Goal: Book appointment/travel/reservation

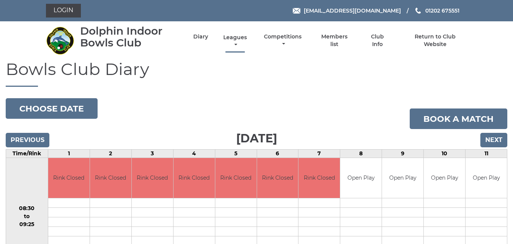
click at [236, 38] on link "Leagues" at bounding box center [234, 41] width 27 height 15
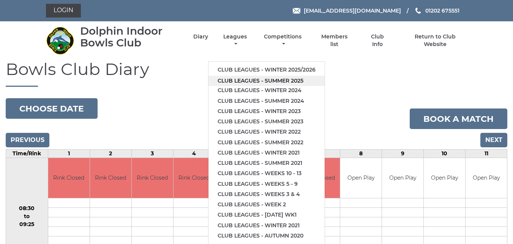
click at [245, 77] on link "Club leagues - Summer 2025" at bounding box center [267, 81] width 116 height 10
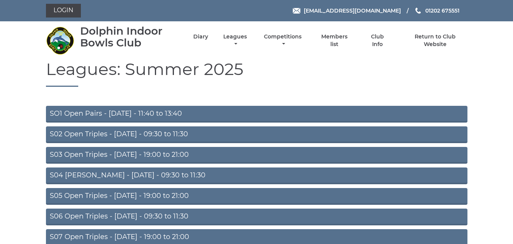
click at [169, 131] on link "S02 Open Triples - Tuesday - 09:30 to 11:30" at bounding box center [257, 134] width 422 height 17
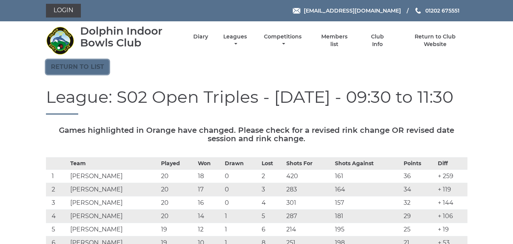
click at [77, 70] on link "Return to list" at bounding box center [77, 67] width 63 height 14
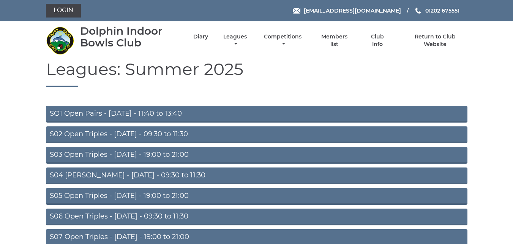
click at [79, 155] on link "S03 Open Triples - Tuesday - 19:00 to 21:00" at bounding box center [257, 155] width 422 height 17
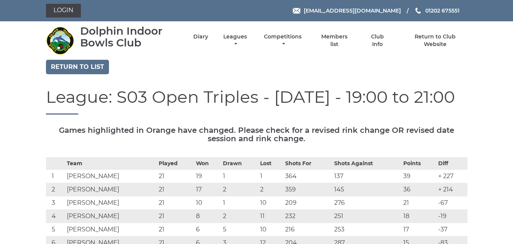
drag, startPoint x: 0, startPoint y: 0, endPoint x: 81, endPoint y: 155, distance: 175.0
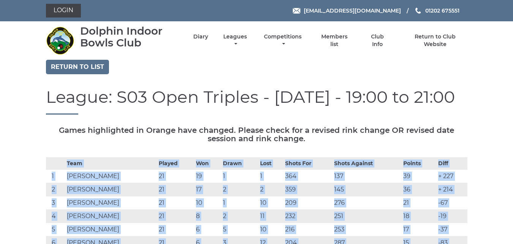
drag, startPoint x: 81, startPoint y: 155, endPoint x: 87, endPoint y: 155, distance: 5.7
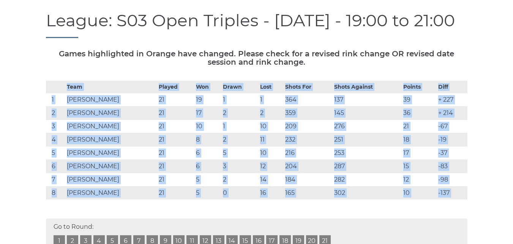
scroll to position [83, 0]
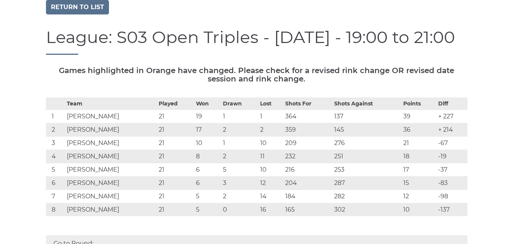
scroll to position [0, 0]
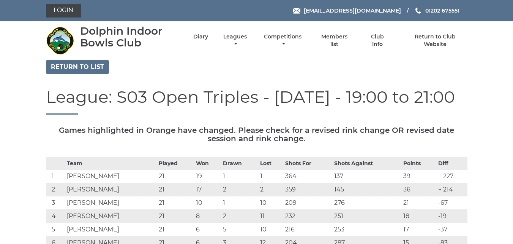
click at [215, 162] on th "Won" at bounding box center [207, 163] width 27 height 12
click at [215, 160] on th "Won" at bounding box center [207, 163] width 27 height 12
click at [64, 11] on link "Login" at bounding box center [63, 11] width 35 height 14
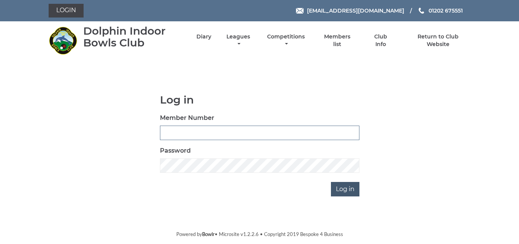
type input "2849"
click at [344, 191] on input "Log in" at bounding box center [345, 189] width 28 height 14
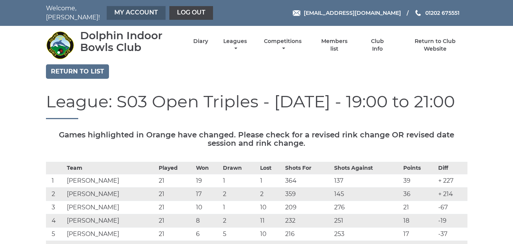
click at [127, 9] on link "My Account" at bounding box center [136, 13] width 59 height 14
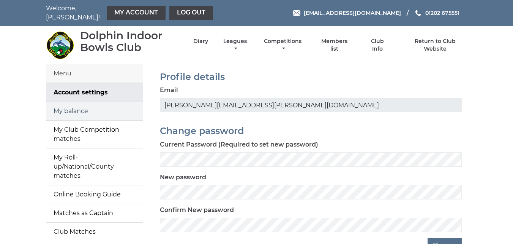
click at [79, 106] on link "My balance" at bounding box center [94, 111] width 97 height 18
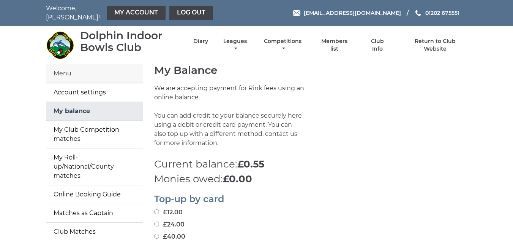
click at [80, 106] on link "My balance" at bounding box center [94, 111] width 97 height 18
click at [202, 38] on link "Diary" at bounding box center [200, 41] width 15 height 7
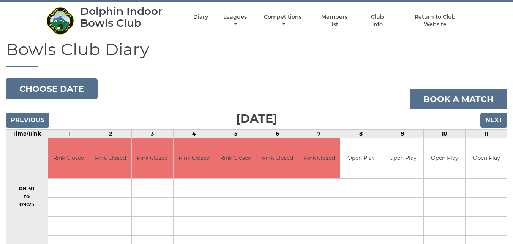
scroll to position [28, 0]
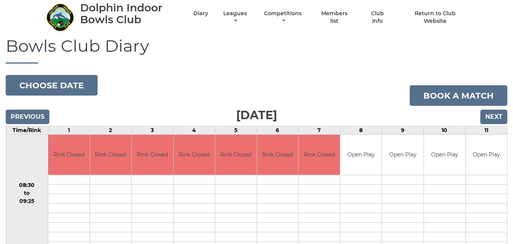
drag, startPoint x: 515, startPoint y: 10, endPoint x: 519, endPoint y: 20, distance: 10.6
click at [489, 115] on input "Next" at bounding box center [494, 116] width 27 height 14
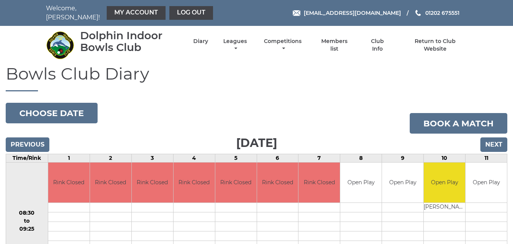
click at [489, 133] on div "Previous Next" at bounding box center [257, 138] width 502 height 11
click at [489, 137] on input "Next" at bounding box center [494, 144] width 27 height 14
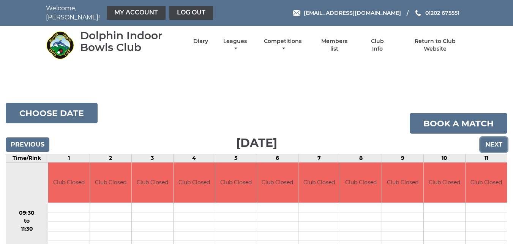
click at [489, 137] on input "Next" at bounding box center [494, 144] width 27 height 14
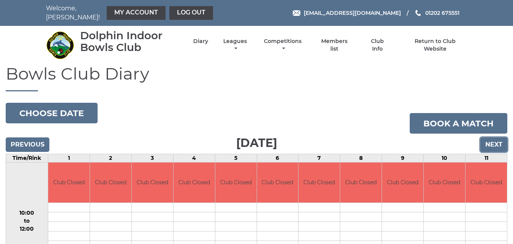
click at [489, 137] on input "Next" at bounding box center [494, 144] width 27 height 14
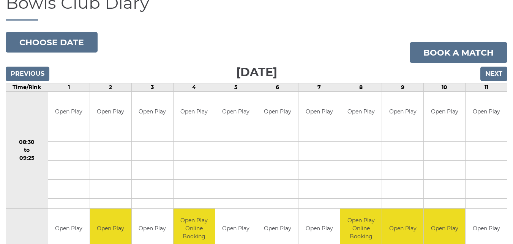
scroll to position [69, 0]
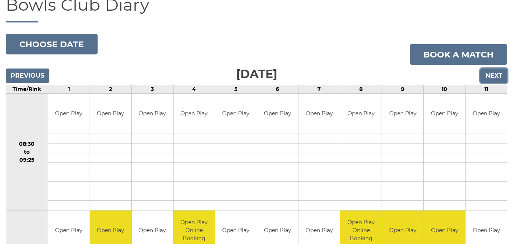
click at [487, 71] on input "Next" at bounding box center [494, 75] width 27 height 14
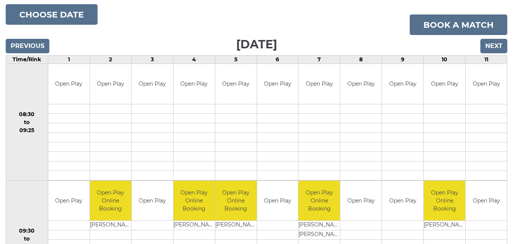
scroll to position [97, 0]
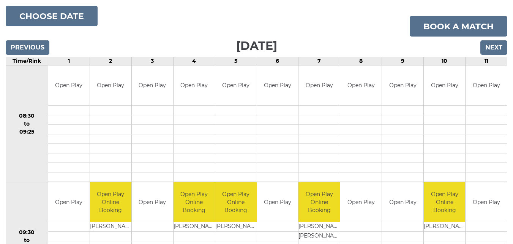
click at [488, 71] on td "Open Play" at bounding box center [486, 85] width 41 height 40
click at [484, 46] on input "Next" at bounding box center [494, 47] width 27 height 14
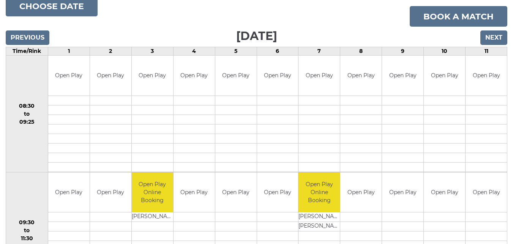
scroll to position [105, 0]
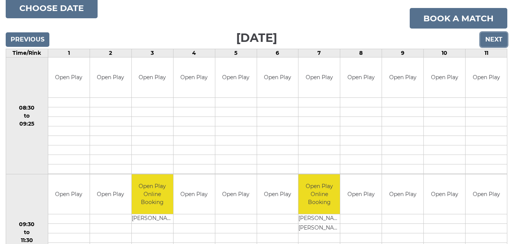
click at [496, 39] on input "Next" at bounding box center [494, 39] width 27 height 14
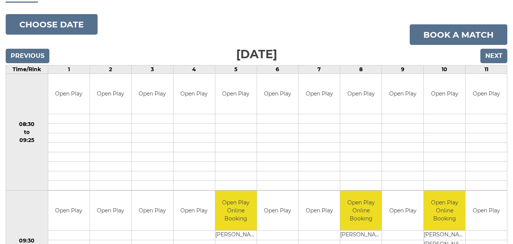
scroll to position [92, 0]
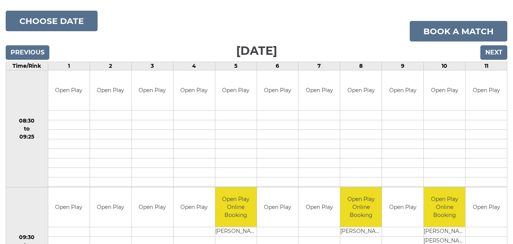
click at [498, 46] on input "Next" at bounding box center [494, 52] width 27 height 14
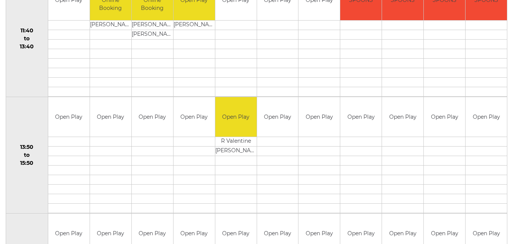
scroll to position [441, 0]
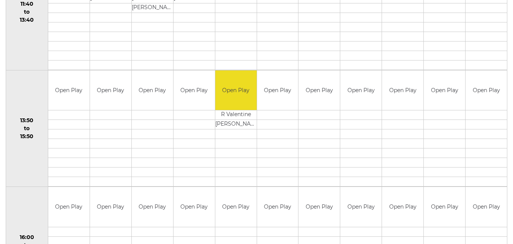
drag, startPoint x: 500, startPoint y: 147, endPoint x: 497, endPoint y: 157, distance: 10.0
click at [497, 157] on tbody "Open Play" at bounding box center [486, 128] width 41 height 116
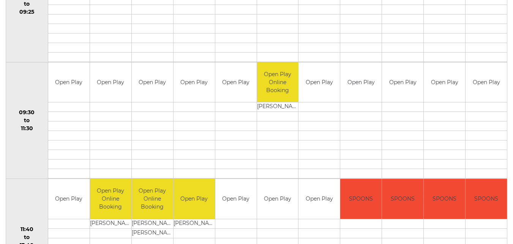
scroll to position [185, 0]
